Goal: Task Accomplishment & Management: Manage account settings

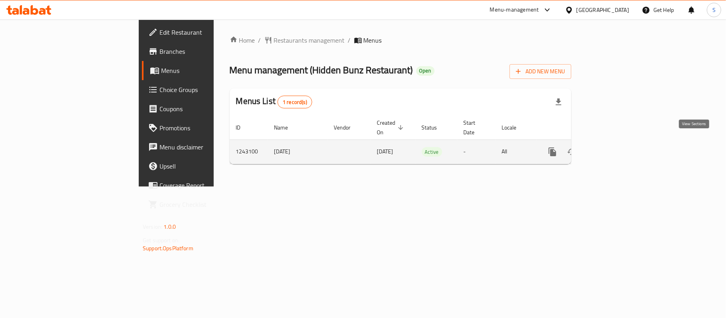
click at [615, 147] on icon "enhanced table" at bounding box center [611, 152] width 10 height 10
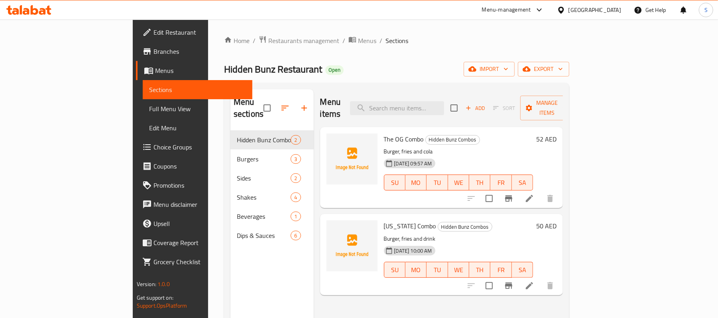
click at [353, 55] on div "Home / Restaurants management / Menus / Sections Hidden Bunz Restaurant Open im…" at bounding box center [396, 225] width 345 height 379
click at [231, 279] on div "Menu sections Hidden Bunz Combos 2 Burgers 3 Sides 2 Shakes 4 Beverages 1 Dips …" at bounding box center [272, 248] width 83 height 318
click at [231, 264] on div "Menu sections Hidden Bunz Combos 2 Burgers 3 Sides 2 Shakes 4 Beverages 1 Dips …" at bounding box center [272, 248] width 83 height 318
click at [154, 147] on span "Choice Groups" at bounding box center [200, 147] width 93 height 10
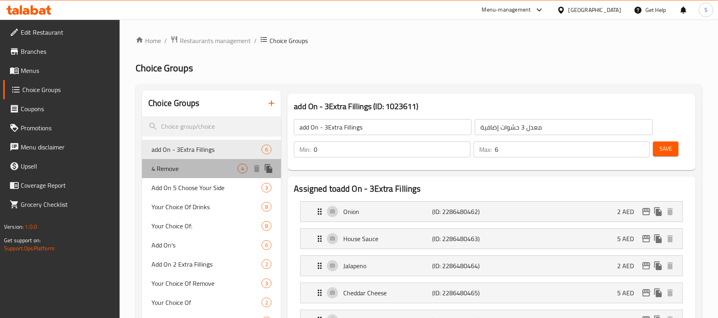
click at [162, 170] on span "4 Remove" at bounding box center [195, 169] width 86 height 10
type input "4 Remove"
type input "4 إزالة"
type input "4"
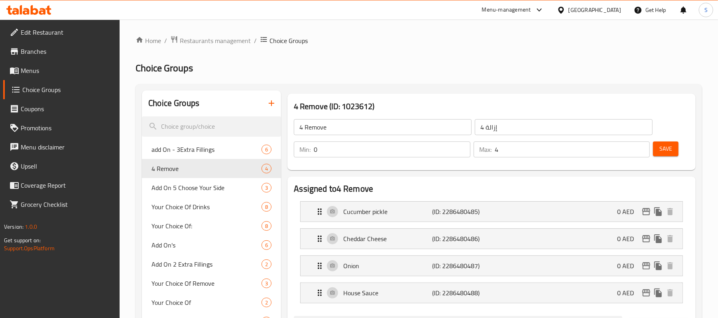
click at [379, 151] on input "0" at bounding box center [392, 150] width 156 height 16
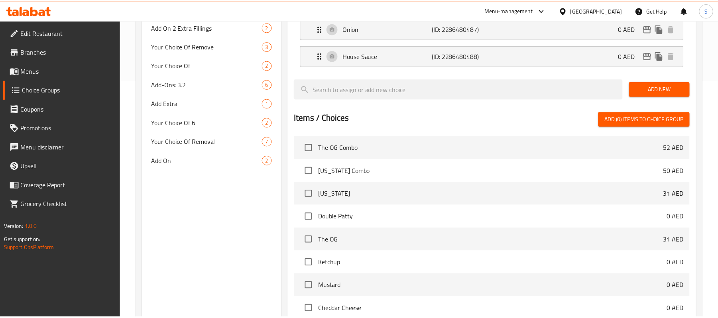
scroll to position [332, 0]
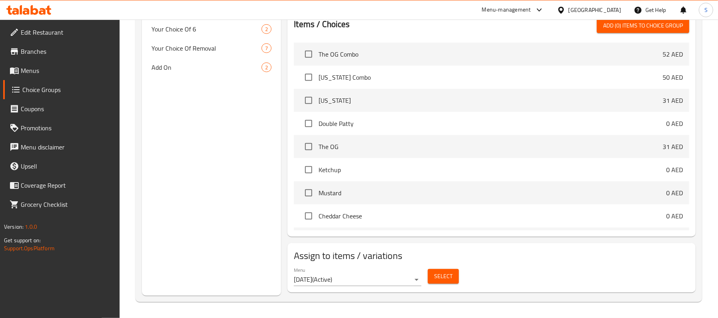
drag, startPoint x: 189, startPoint y: 220, endPoint x: 192, endPoint y: 32, distance: 187.9
click at [189, 220] on div "Choice Groups add On - 3Extra Fillings 6 4 Remove 4 Add On 5 Choose Your Side 3…" at bounding box center [211, 27] width 139 height 537
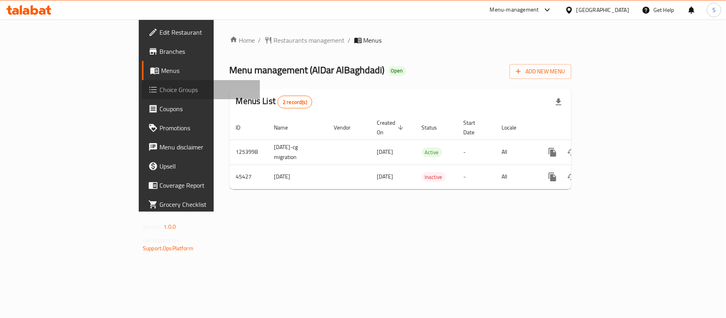
click at [160, 85] on span "Choice Groups" at bounding box center [207, 90] width 94 height 10
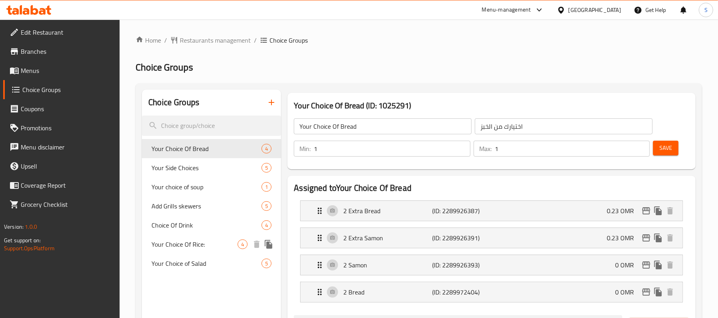
click at [193, 248] on span "Your Choice Of Rice:" at bounding box center [195, 245] width 86 height 10
type input "Your Choice Of Rice:"
type input "اختيارك من نوع الارز"
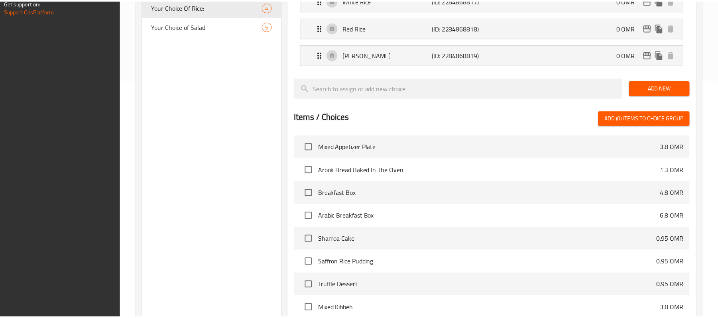
scroll to position [331, 0]
